Goal: Task Accomplishment & Management: Use online tool/utility

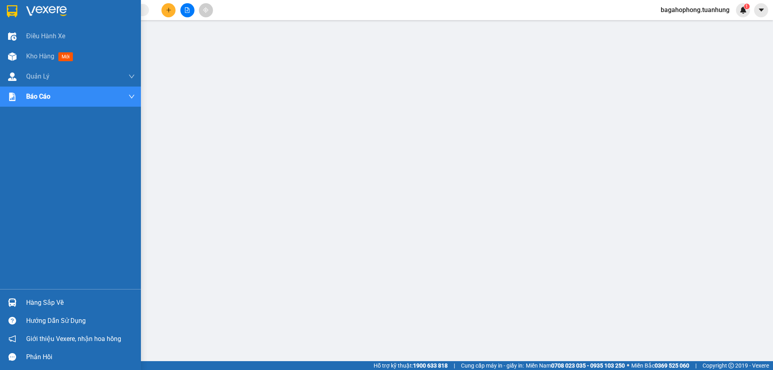
click at [70, 299] on div "Hàng sắp về" at bounding box center [80, 303] width 109 height 12
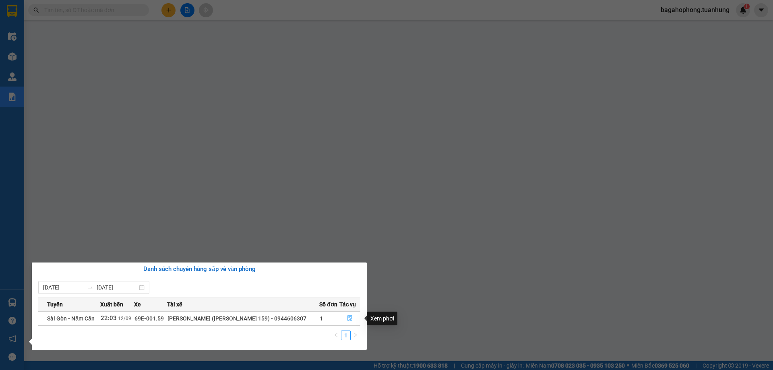
click at [347, 317] on icon "file-done" at bounding box center [349, 319] width 5 height 6
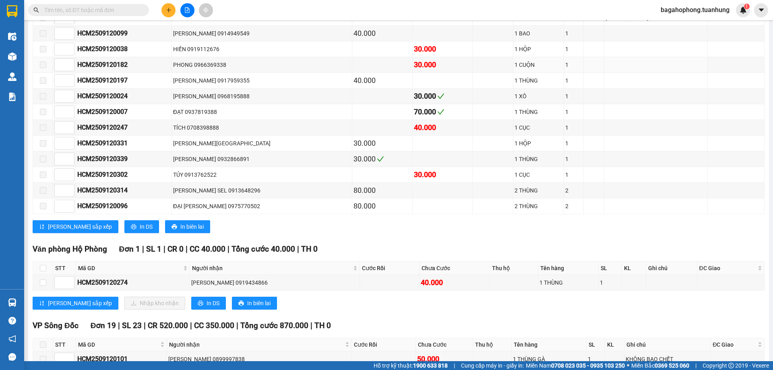
scroll to position [5154, 0]
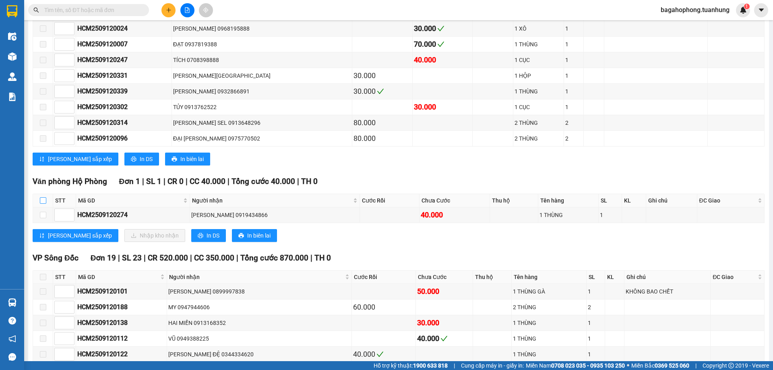
click at [41, 204] on input "checkbox" at bounding box center [43, 200] width 6 height 6
checkbox input "true"
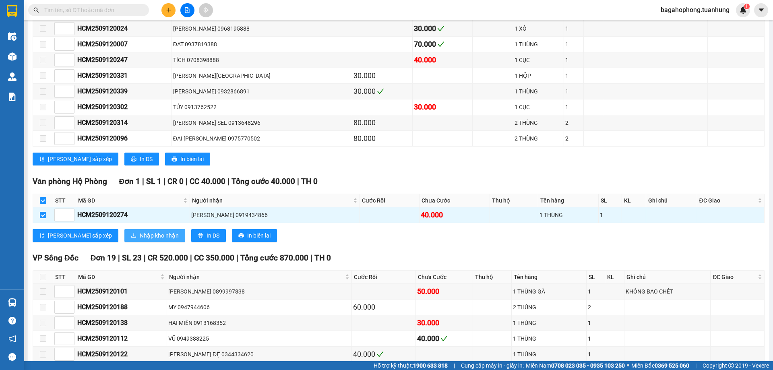
click at [140, 240] on span "Nhập kho nhận" at bounding box center [159, 235] width 39 height 9
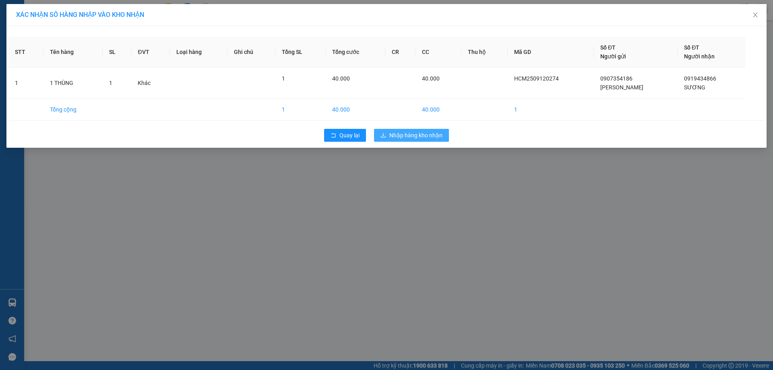
click at [396, 132] on span "Nhập hàng kho nhận" at bounding box center [415, 135] width 53 height 9
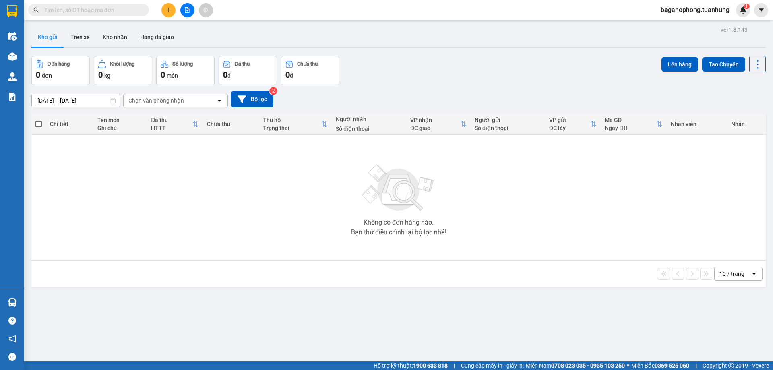
click at [128, 10] on input "text" at bounding box center [91, 10] width 95 height 9
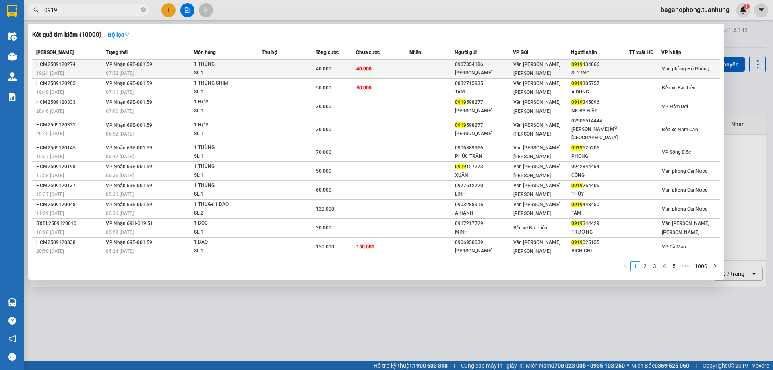
type input "0919"
click at [602, 70] on div "SƯƠNG" at bounding box center [600, 73] width 58 height 8
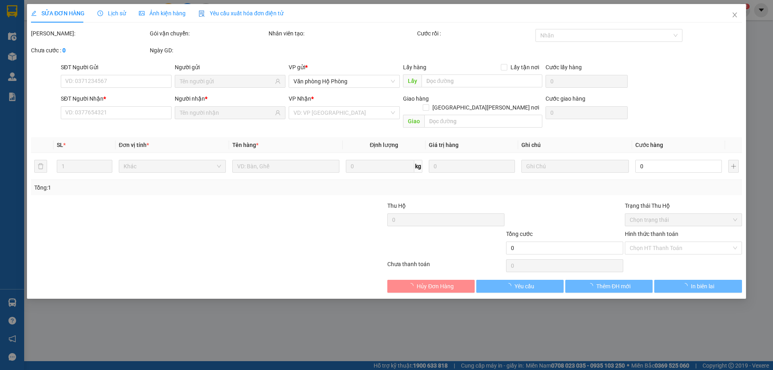
type input "0907354186"
type input "[PERSON_NAME]"
type input "0919434866"
type input "SƯƠNG"
type input "40.000"
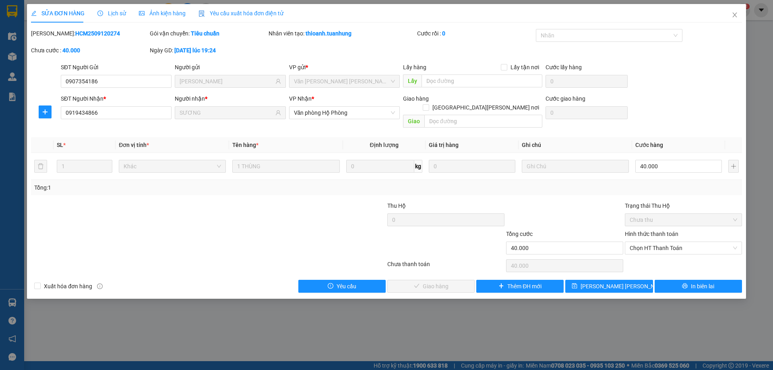
click at [684, 230] on div "Hình thức thanh toán" at bounding box center [683, 236] width 117 height 12
click at [687, 242] on span "Chọn HT Thanh Toán" at bounding box center [684, 248] width 108 height 12
click at [684, 253] on div "Tại văn phòng" at bounding box center [684, 255] width 108 height 9
type input "0"
click at [445, 282] on span "Giao hàng" at bounding box center [436, 286] width 26 height 9
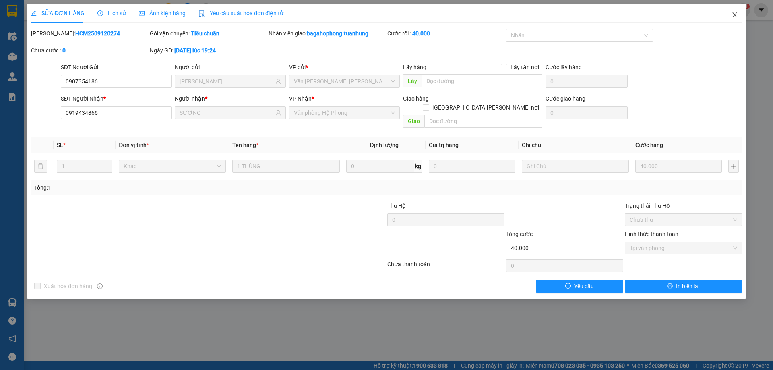
click at [735, 12] on icon "close" at bounding box center [735, 15] width 6 height 6
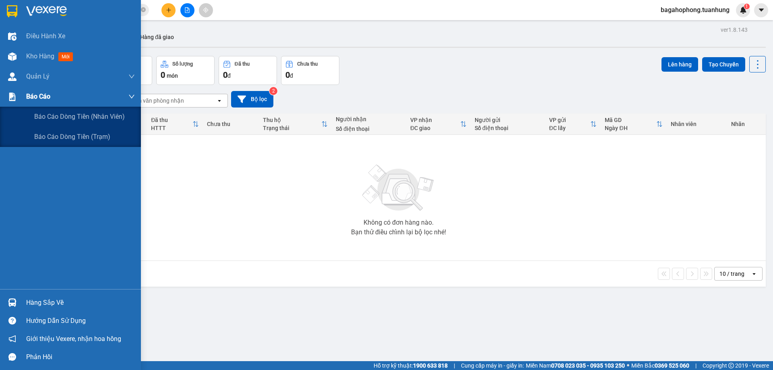
click at [45, 95] on input "11/09/2025 – 13/09/2025" at bounding box center [76, 100] width 88 height 13
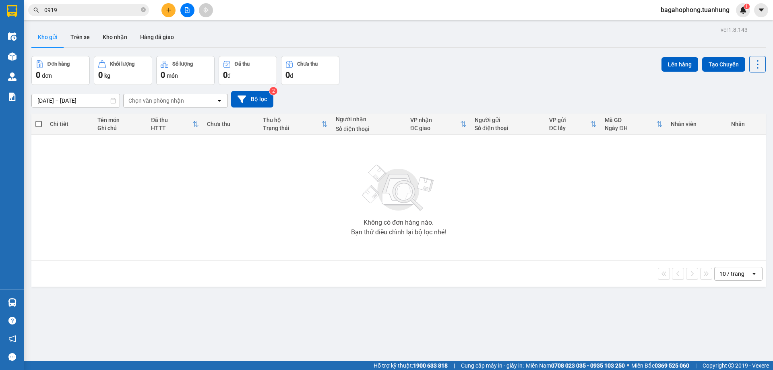
click at [303, 231] on div "Không có đơn hàng nào. Bạn thử điều chỉnh lại bộ lọc nhé!" at bounding box center [398, 197] width 726 height 121
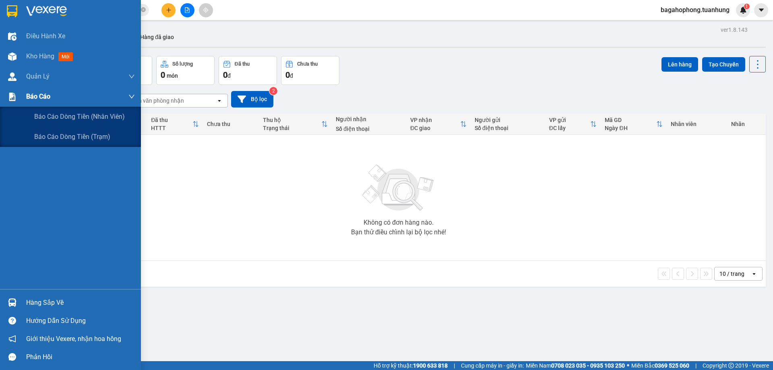
click at [42, 96] on span "Báo cáo" at bounding box center [38, 96] width 24 height 10
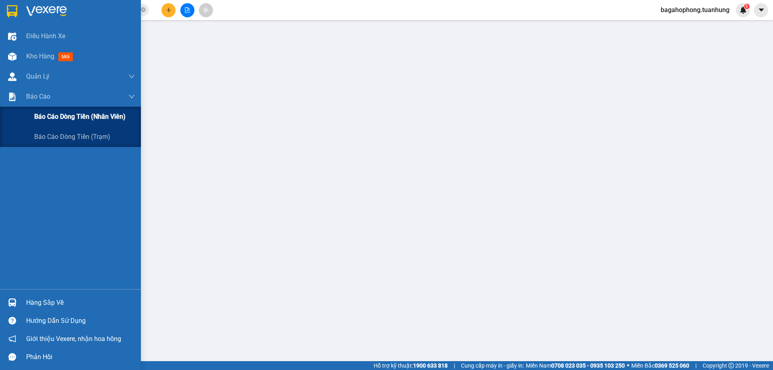
click at [39, 113] on span "Báo cáo dòng tiền (nhân viên)" at bounding box center [79, 117] width 91 height 10
